Goal: Information Seeking & Learning: Learn about a topic

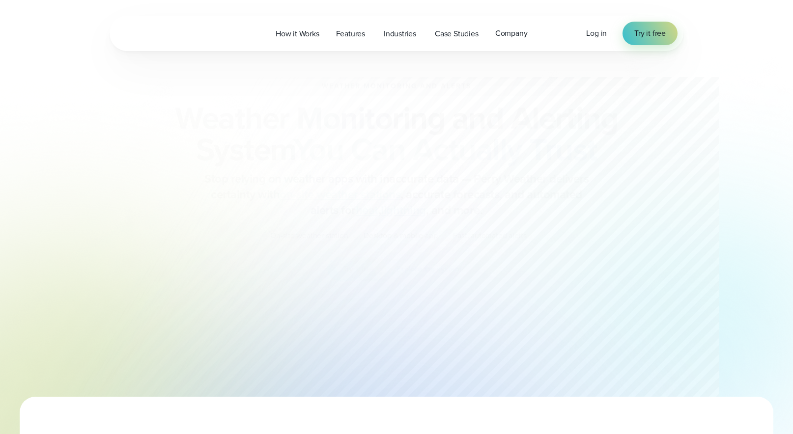
click at [409, 39] on span "Industries" at bounding box center [400, 34] width 32 height 12
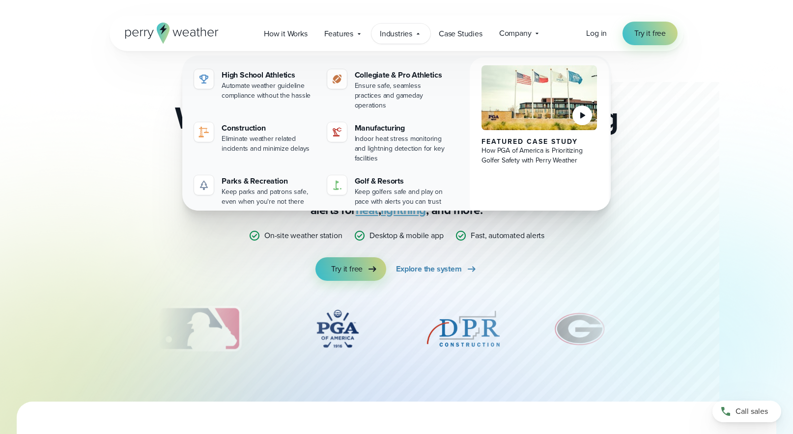
click at [135, 136] on div "Weather Monitoring and Alerts Weather Monitoring and Alerting System You Can Ac…" at bounding box center [397, 226] width 574 height 351
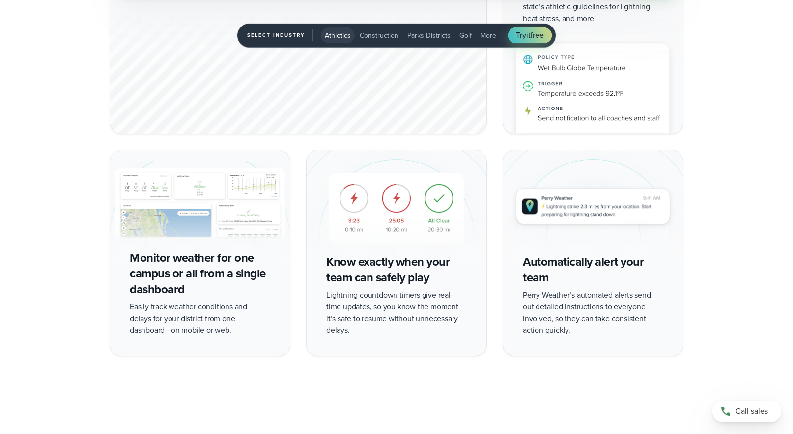
scroll to position [1922, 0]
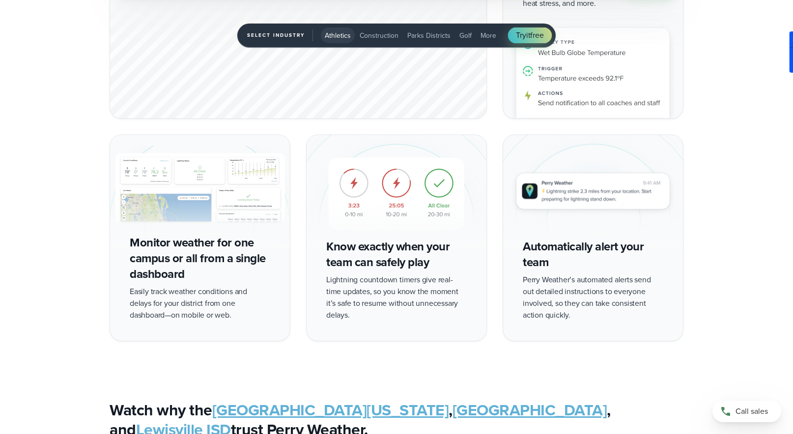
click at [486, 34] on span "More" at bounding box center [488, 35] width 16 height 10
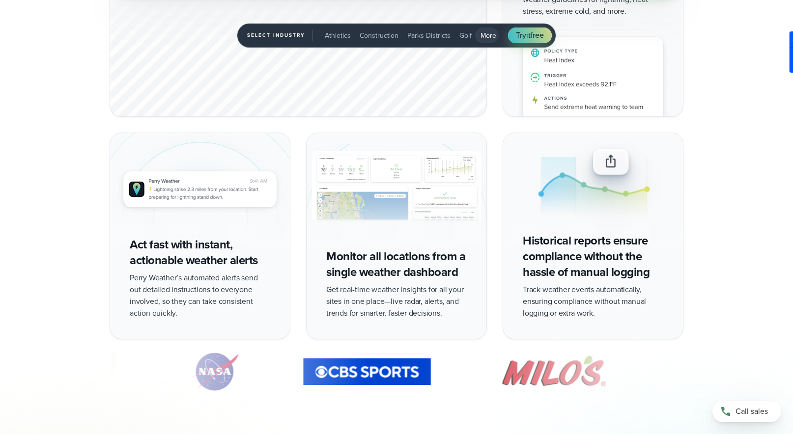
drag, startPoint x: 74, startPoint y: 197, endPoint x: 106, endPoint y: 178, distance: 37.7
click at [74, 197] on div "Blazing fast lightning detection and alerts you can actually trust On-site weat…" at bounding box center [396, 132] width 707 height 413
